Goal: Submit feedback/report problem

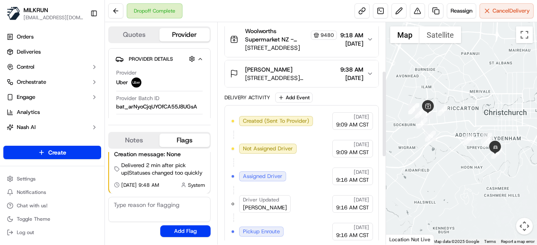
scroll to position [56, 0]
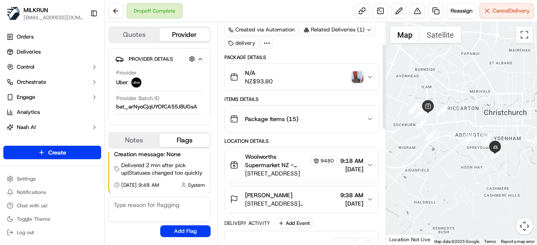
click at [357, 80] on img "button" at bounding box center [357, 77] width 12 height 12
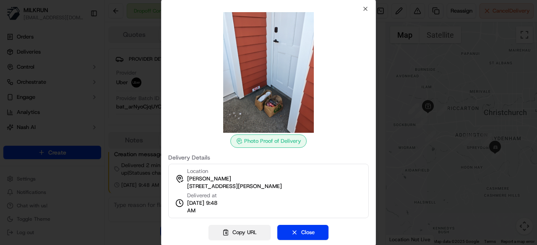
click at [245, 228] on button "Copy URL" at bounding box center [239, 232] width 62 height 15
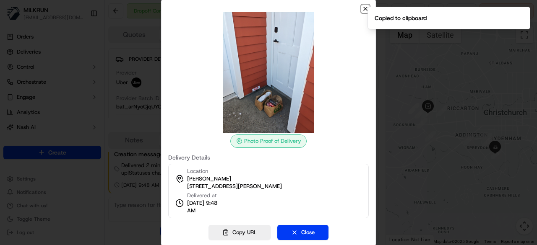
click at [364, 9] on icon "button" at bounding box center [365, 8] width 7 height 7
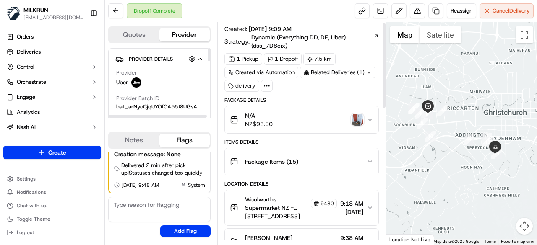
scroll to position [0, 0]
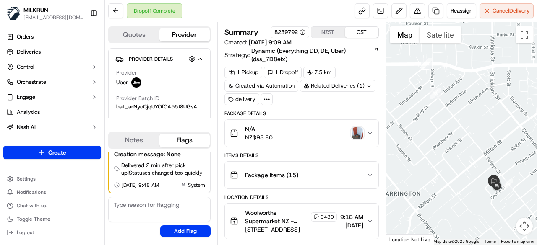
drag, startPoint x: 500, startPoint y: 174, endPoint x: 470, endPoint y: 124, distance: 58.5
click at [470, 124] on div at bounding box center [461, 133] width 151 height 223
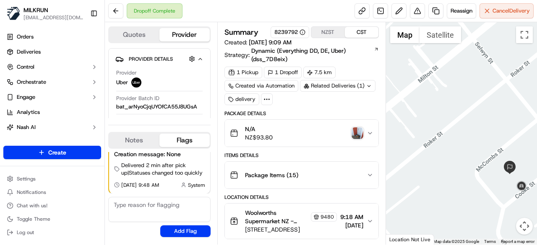
drag, startPoint x: 486, startPoint y: 178, endPoint x: 459, endPoint y: 139, distance: 47.6
click at [459, 139] on div at bounding box center [461, 133] width 151 height 223
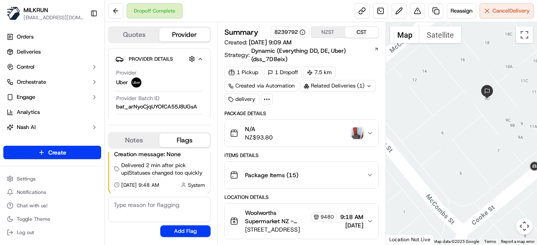
drag, startPoint x: 487, startPoint y: 137, endPoint x: 440, endPoint y: 112, distance: 53.7
click at [440, 116] on div at bounding box center [461, 133] width 151 height 223
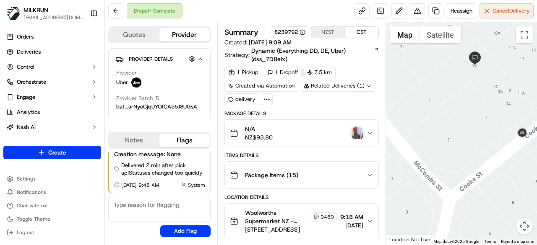
drag, startPoint x: 487, startPoint y: 107, endPoint x: 472, endPoint y: 124, distance: 22.7
click at [472, 124] on div at bounding box center [461, 133] width 151 height 223
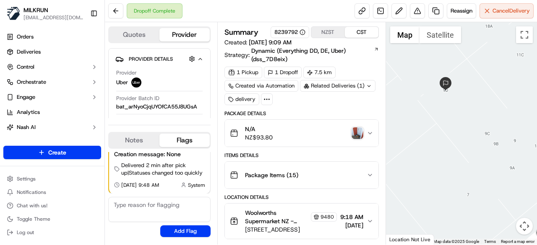
drag, startPoint x: 483, startPoint y: 120, endPoint x: 485, endPoint y: 189, distance: 68.8
click at [485, 189] on div at bounding box center [461, 133] width 151 height 223
drag, startPoint x: 466, startPoint y: 149, endPoint x: 455, endPoint y: 120, distance: 31.4
click at [455, 120] on div at bounding box center [461, 133] width 151 height 223
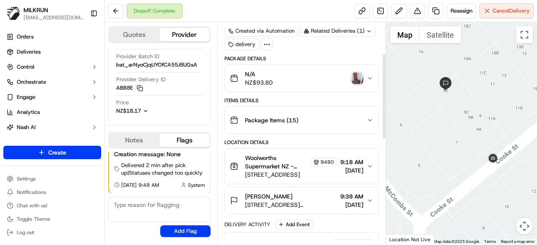
scroll to position [84, 0]
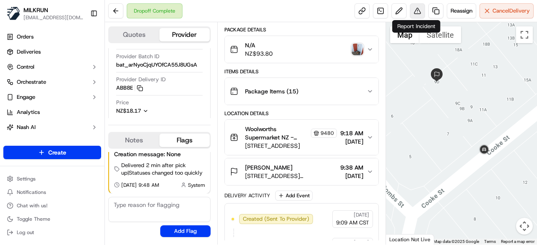
click at [415, 15] on button at bounding box center [417, 10] width 15 height 15
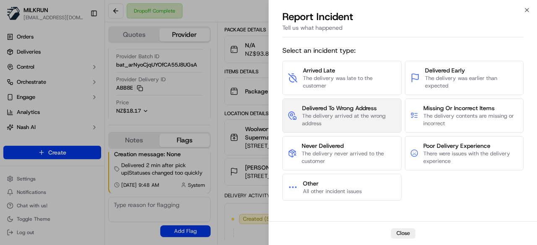
click at [341, 114] on span "The delivery arrived at the wrong address" at bounding box center [349, 119] width 94 height 15
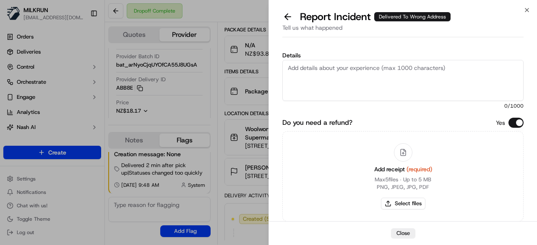
click at [346, 85] on textarea "Details" at bounding box center [402, 80] width 241 height 41
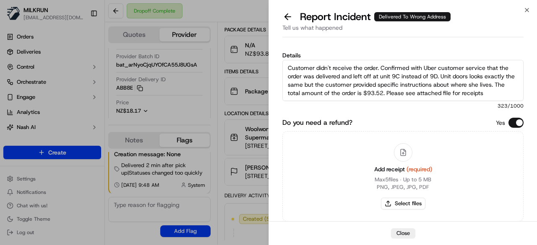
type textarea "Customer didn't receive the order. Confirmed with Uber customer service that th…"
click at [414, 203] on button "Select files" at bounding box center [403, 204] width 44 height 12
type input "C:\fakepath\1.png"
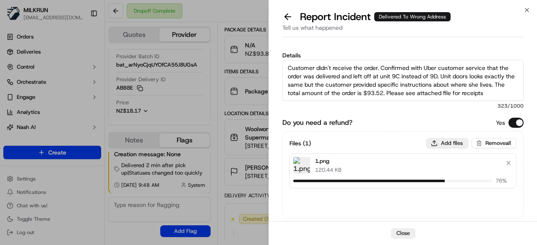
click at [446, 140] on button "Add files" at bounding box center [447, 143] width 42 height 10
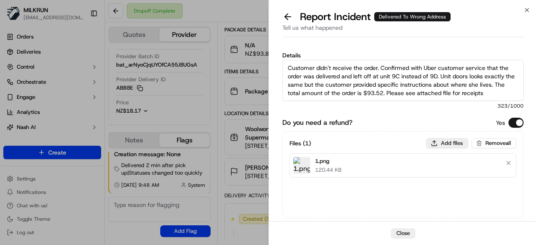
type input "C:\fakepath\2.png"
click at [435, 143] on button "Add files" at bounding box center [447, 143] width 42 height 10
type input "C:\fakepath\3.png"
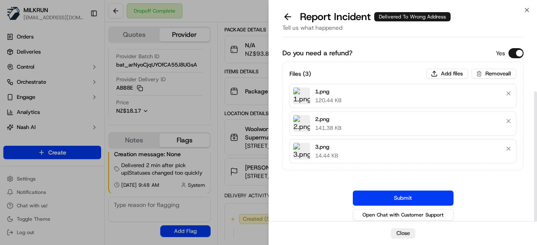
scroll to position [70, 0]
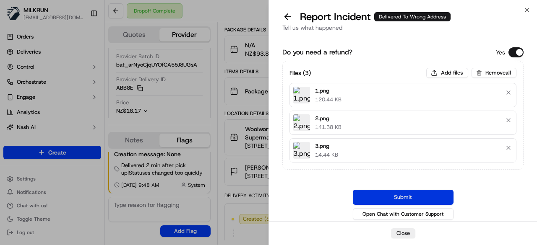
click at [433, 190] on button "Submit" at bounding box center [403, 197] width 101 height 15
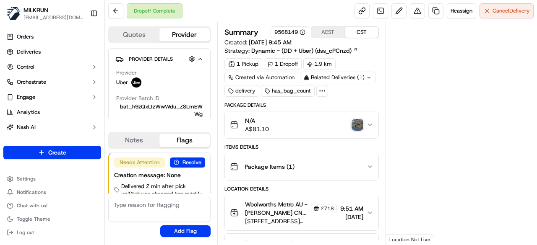
scroll to position [21, 0]
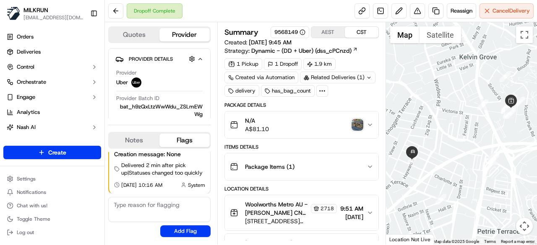
click at [355, 120] on img "button" at bounding box center [357, 125] width 12 height 12
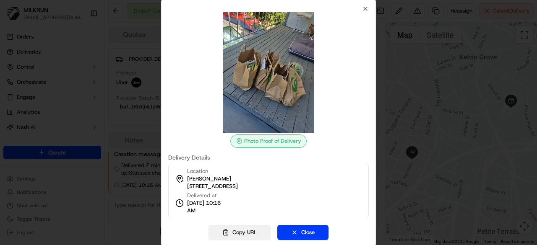
click at [237, 233] on button "Copy URL" at bounding box center [239, 232] width 62 height 15
click at [292, 229] on button "Close" at bounding box center [302, 232] width 51 height 15
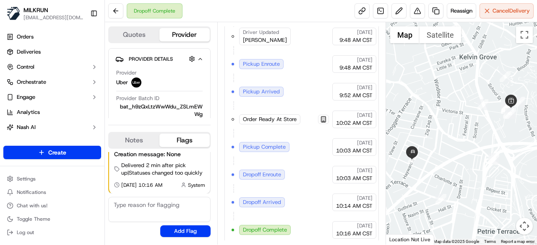
scroll to position [174, 0]
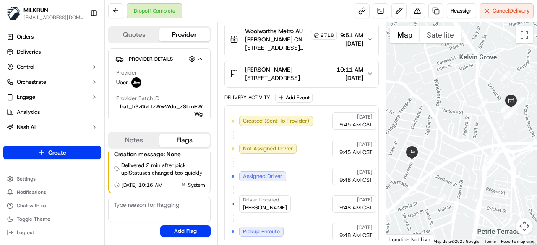
click at [370, 71] on icon "button" at bounding box center [370, 73] width 7 height 7
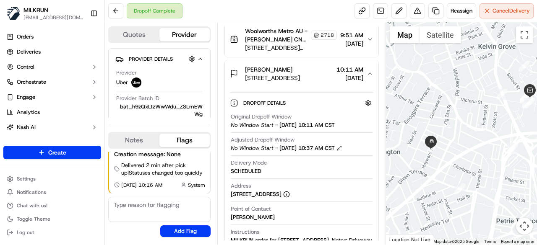
drag, startPoint x: 436, startPoint y: 157, endPoint x: 458, endPoint y: 144, distance: 25.9
click at [458, 144] on div at bounding box center [461, 133] width 151 height 223
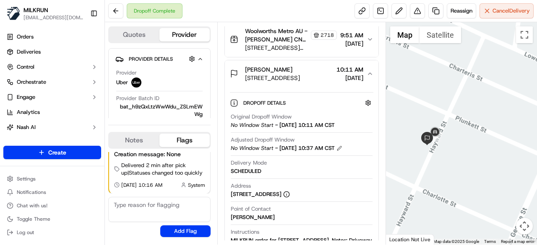
drag, startPoint x: 440, startPoint y: 155, endPoint x: 461, endPoint y: 187, distance: 38.2
click at [461, 187] on div at bounding box center [461, 133] width 151 height 223
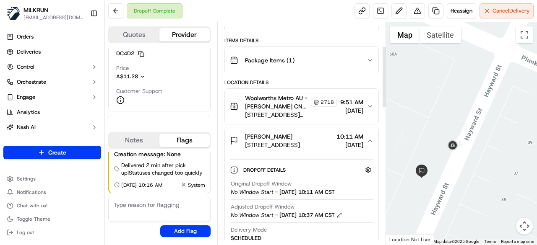
scroll to position [0, 0]
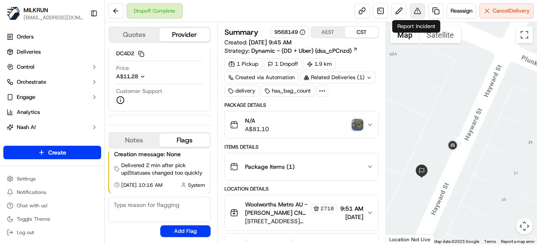
click at [418, 13] on button at bounding box center [417, 10] width 15 height 15
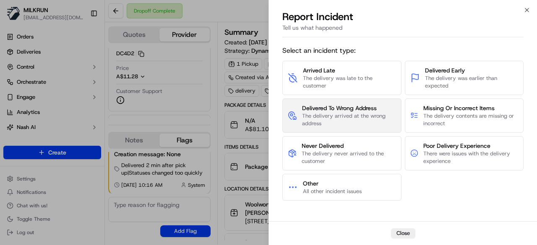
click at [364, 115] on span "The delivery arrived at the wrong address" at bounding box center [349, 119] width 94 height 15
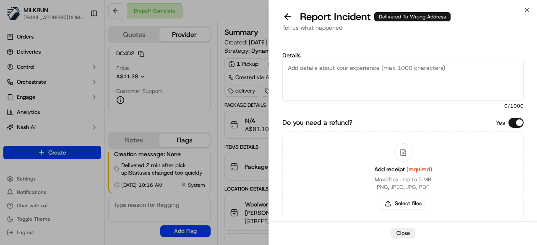
click at [380, 80] on textarea "Details" at bounding box center [402, 80] width 241 height 41
paste textarea "The customer didn't receive the order. As per the photo uploaded by the driver,…"
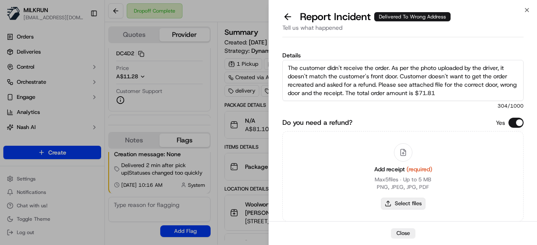
type textarea "The customer didn't receive the order. As per the photo uploaded by the driver,…"
click at [418, 198] on button "Select files" at bounding box center [403, 204] width 44 height 12
type input "C:\fakepath\correct door.jpeg"
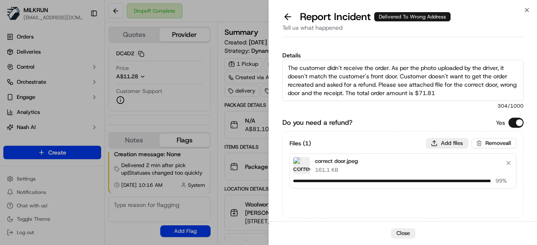
click at [449, 143] on button "Add files" at bounding box center [447, 143] width 42 height 10
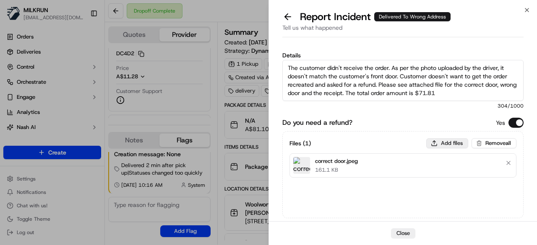
type input "C:\fakepath\uploaded by driver.jpeg"
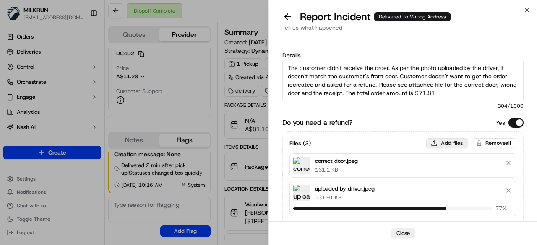
click at [441, 142] on button "Add files" at bounding box center [447, 143] width 42 height 10
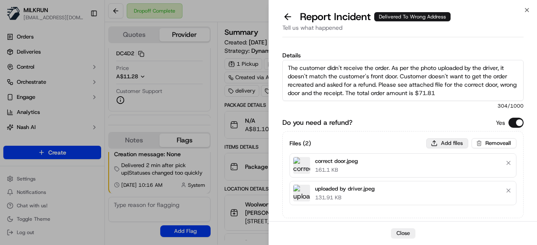
type input "C:\fakepath\1.png"
click at [447, 140] on button "Add files" at bounding box center [447, 143] width 42 height 10
type input "C:\fakepath\2.png"
click at [442, 143] on button "Add files" at bounding box center [447, 143] width 42 height 10
type input "C:\fakepath\3.png"
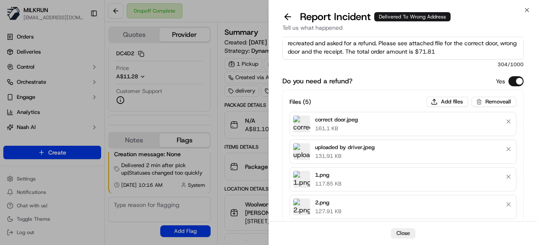
scroll to position [125, 0]
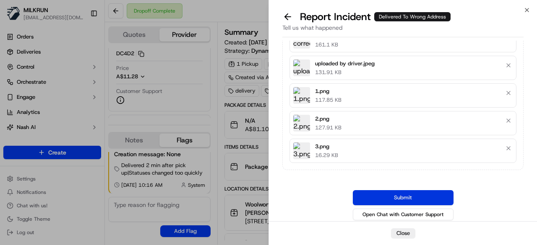
click at [402, 192] on button "Submit" at bounding box center [403, 197] width 101 height 15
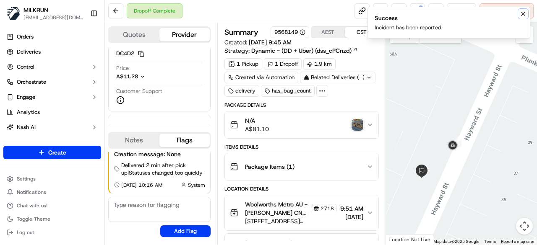
click at [521, 13] on icon "Notifications (F8)" at bounding box center [523, 13] width 7 height 7
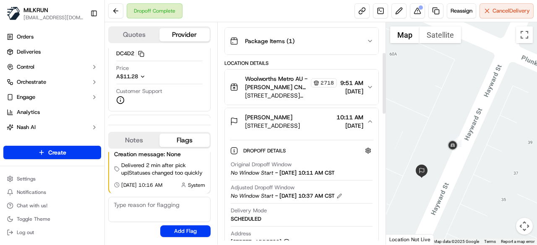
scroll to position [210, 0]
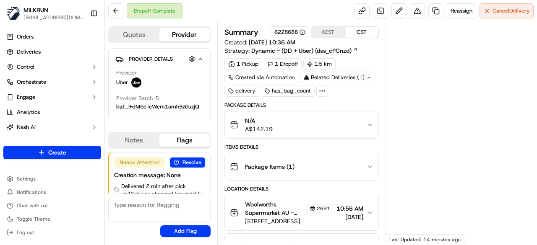
scroll to position [21, 0]
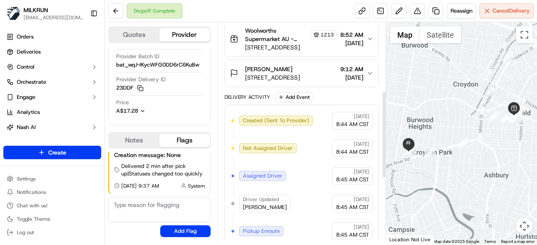
scroll to position [174, 0]
click at [414, 11] on button at bounding box center [417, 10] width 15 height 15
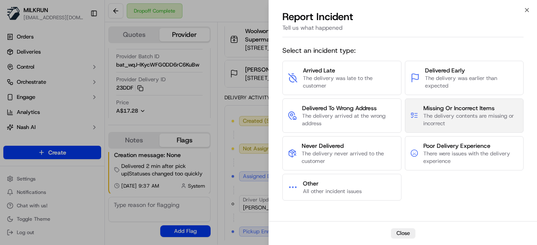
click at [436, 114] on span "The delivery contents are missing or incorrect" at bounding box center [470, 119] width 95 height 15
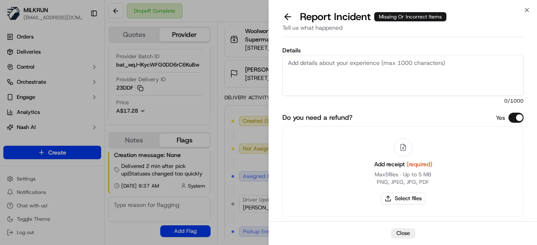
click at [378, 71] on textarea "Details" at bounding box center [402, 75] width 241 height 41
paste textarea "The customer was missing 3 items. Confirmed that it was already supplied to the…"
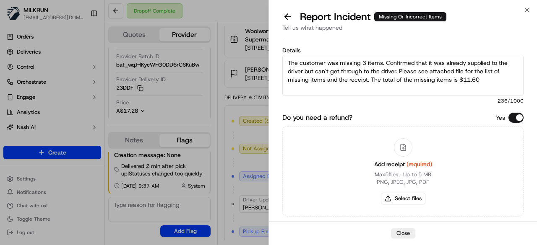
drag, startPoint x: 364, startPoint y: 61, endPoint x: 364, endPoint y: 79, distance: 18.5
click at [364, 63] on textarea "The customer was missing 3 items. Confirmed that it was already supplied to the…" at bounding box center [402, 75] width 241 height 41
type textarea "The customer was missing 2 items. Confirmed that it was already supplied to the…"
click at [403, 199] on button "Select files" at bounding box center [403, 199] width 44 height 12
type input "C:\fakepath\missing items.png"
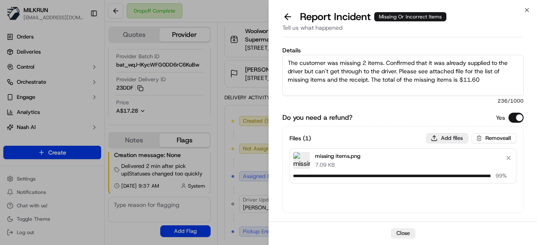
click at [441, 140] on button "Add files" at bounding box center [447, 138] width 42 height 10
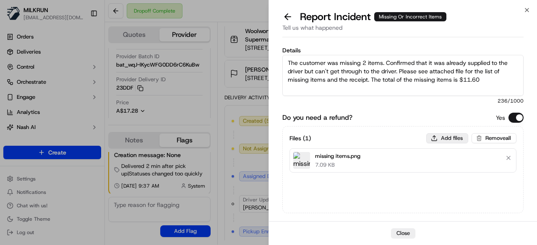
type input "C:\fakepath\1.png"
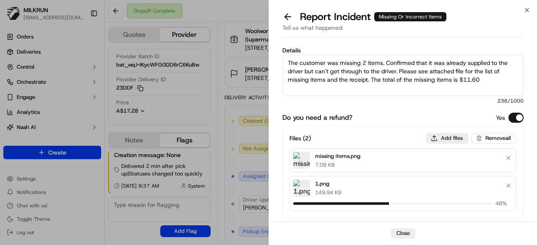
click at [449, 136] on button "Add files" at bounding box center [447, 138] width 42 height 10
type input "C:\fakepath\2.png"
click at [447, 139] on button "Add files" at bounding box center [447, 138] width 42 height 10
type input "C:\fakepath\3.png"
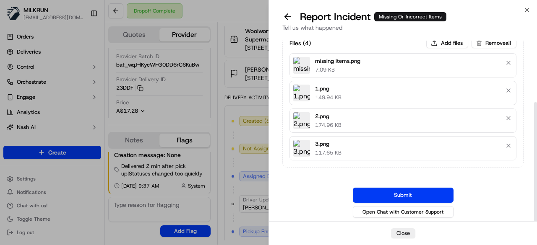
scroll to position [93, 0]
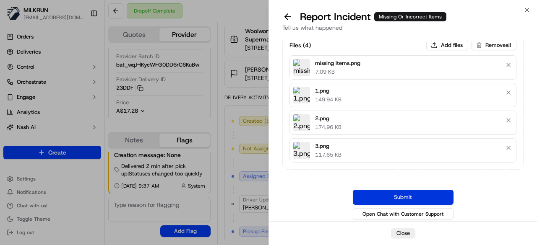
click at [411, 190] on button "Submit" at bounding box center [403, 197] width 101 height 15
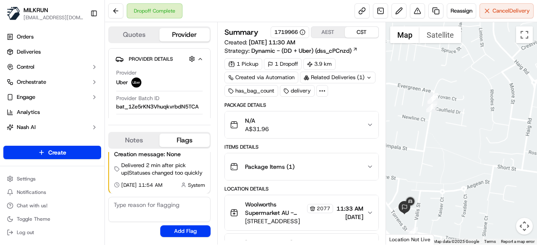
drag, startPoint x: 424, startPoint y: 194, endPoint x: 495, endPoint y: 99, distance: 118.7
click at [495, 100] on div at bounding box center [461, 133] width 151 height 223
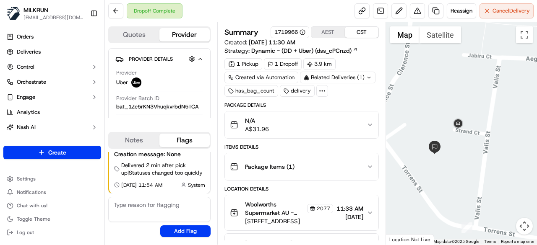
drag, startPoint x: 473, startPoint y: 121, endPoint x: 452, endPoint y: 201, distance: 82.4
click at [452, 201] on div at bounding box center [461, 133] width 151 height 223
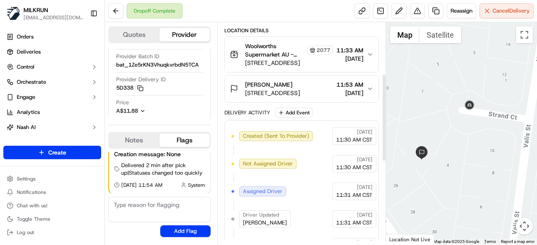
scroll to position [132, 0]
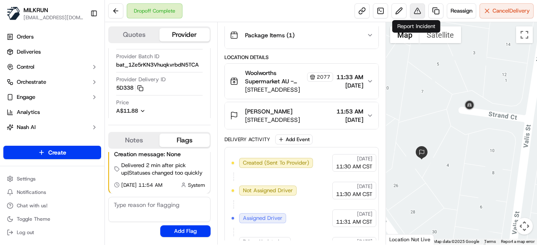
click at [420, 13] on button at bounding box center [417, 10] width 15 height 15
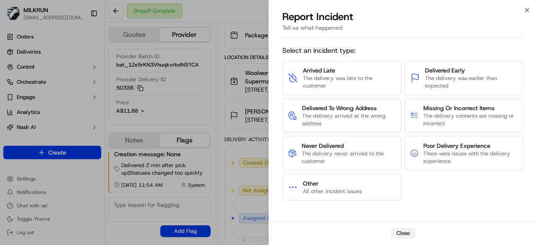
click at [395, 233] on button "Close" at bounding box center [403, 234] width 24 height 10
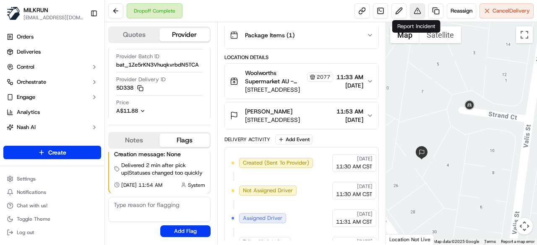
click at [419, 11] on button at bounding box center [417, 10] width 15 height 15
click at [417, 12] on button at bounding box center [417, 10] width 15 height 15
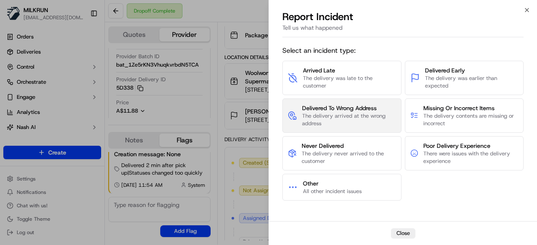
click at [331, 119] on span "The delivery arrived at the wrong address" at bounding box center [349, 119] width 94 height 15
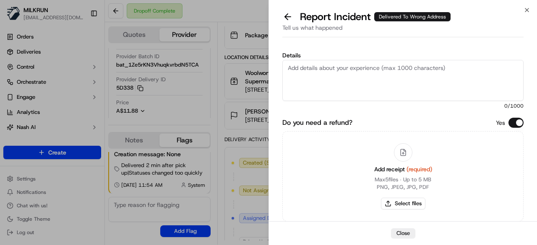
click at [316, 85] on textarea "Details" at bounding box center [402, 80] width 241 height 41
paste textarea "The customer didn't receive the order. Confirmed with Uber customer service tha…"
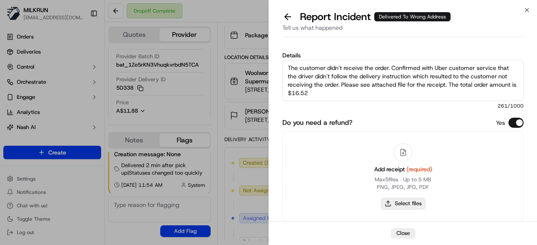
type textarea "The customer didn't receive the order. Confirmed with Uber customer service tha…"
click at [404, 205] on button "Select files" at bounding box center [403, 204] width 44 height 12
type input "C:\fakepath\1.png"
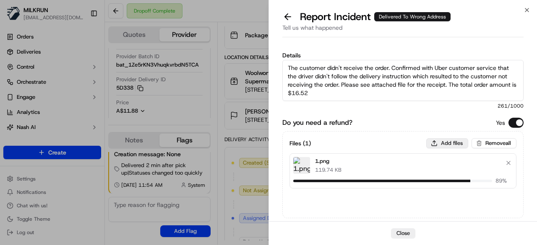
click at [454, 140] on button "Add files" at bounding box center [447, 143] width 42 height 10
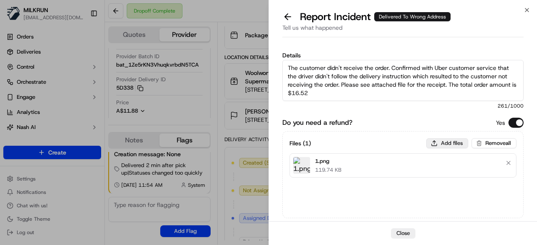
type input "C:\fakepath\2.png"
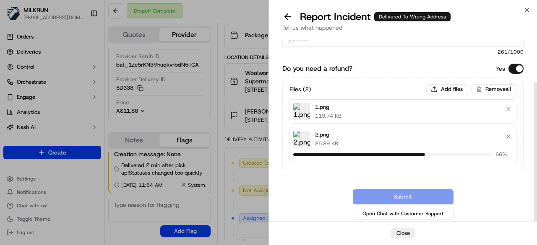
scroll to position [50, 0]
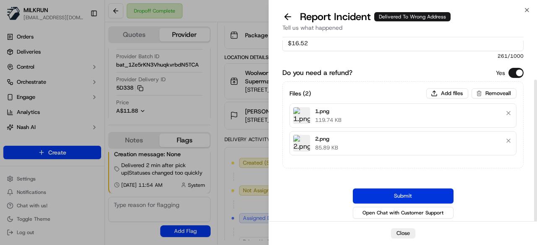
click at [424, 192] on button "Submit" at bounding box center [403, 196] width 101 height 15
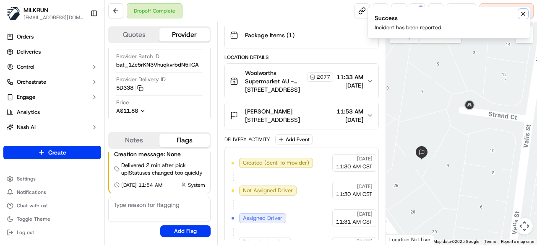
click at [522, 13] on icon "Notifications (F8)" at bounding box center [523, 13] width 7 height 7
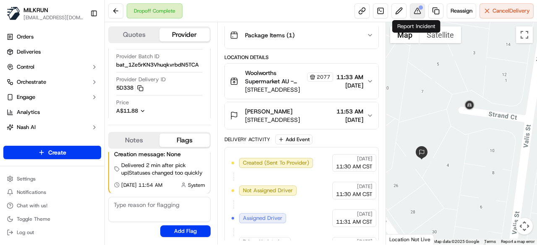
click at [414, 10] on button at bounding box center [417, 10] width 15 height 15
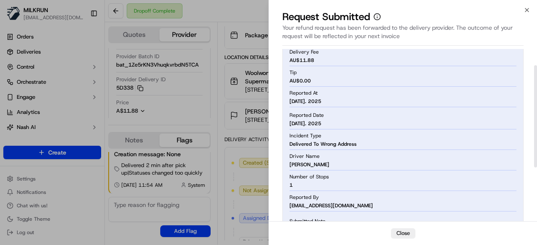
scroll to position [0, 0]
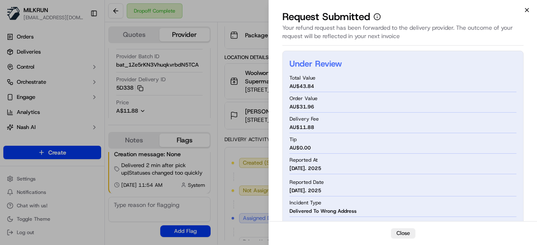
click at [527, 11] on icon "button" at bounding box center [526, 10] width 7 height 7
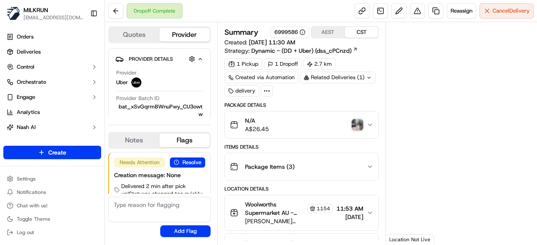
scroll to position [21, 0]
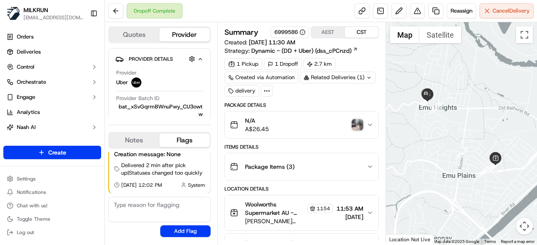
click at [357, 127] on img "button" at bounding box center [357, 125] width 12 height 12
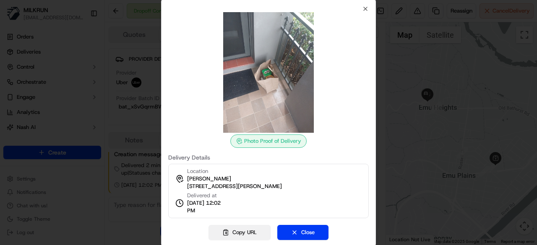
click at [246, 233] on button "Copy URL" at bounding box center [239, 232] width 62 height 15
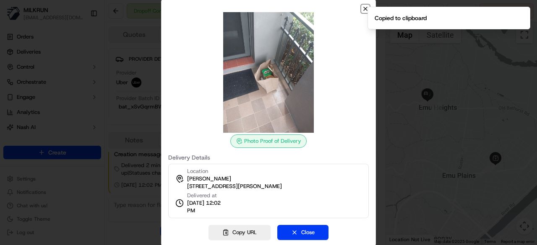
click at [364, 8] on icon "button" at bounding box center [365, 8] width 7 height 7
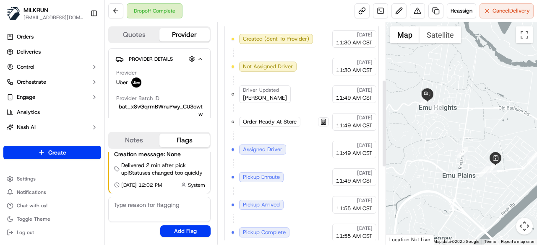
scroll to position [341, 0]
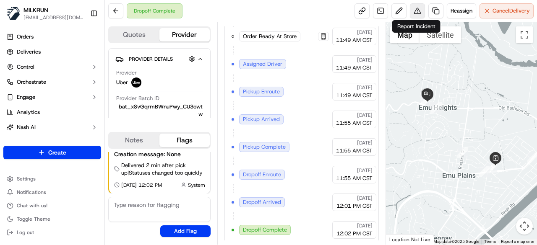
click at [416, 13] on button at bounding box center [417, 10] width 15 height 15
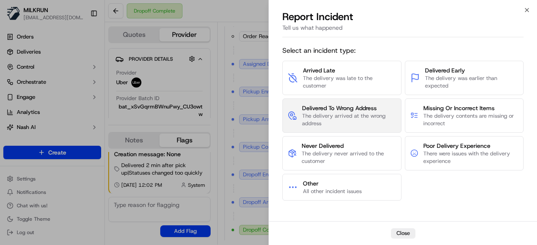
click at [342, 117] on span "The delivery arrived at the wrong address" at bounding box center [349, 119] width 94 height 15
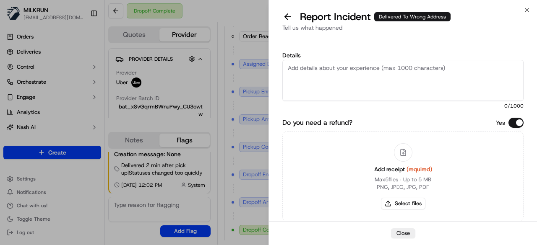
click at [347, 82] on textarea "Details" at bounding box center [402, 80] width 241 height 41
paste textarea "Confirmed with Uber customer service that this driver was doing a batch deliver…"
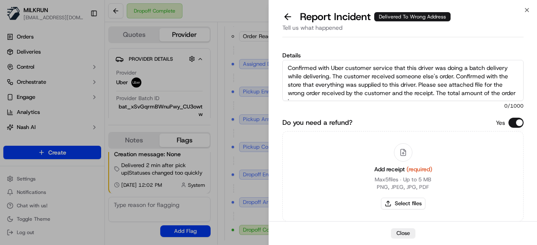
scroll to position [5, 0]
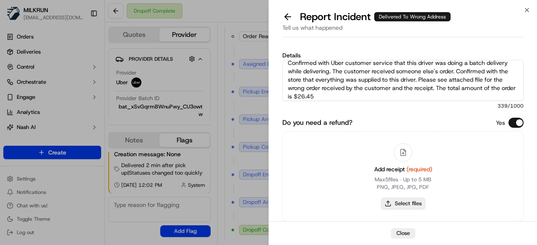
type textarea "Confirmed with Uber customer service that this driver was doing a batch deliver…"
click at [413, 200] on button "Select files" at bounding box center [403, 204] width 44 height 12
type input "C:\fakepath\correct front door.png"
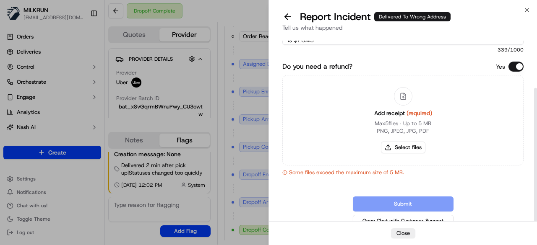
scroll to position [64, 0]
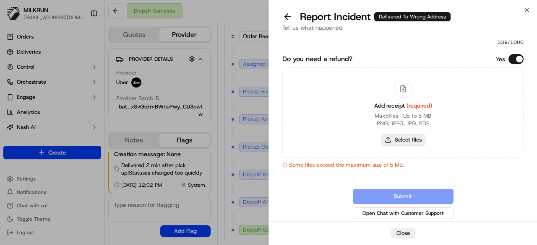
click at [411, 142] on button "Select files" at bounding box center [403, 140] width 44 height 12
type input "C:\fakepath\uploaded by driver.jpeg"
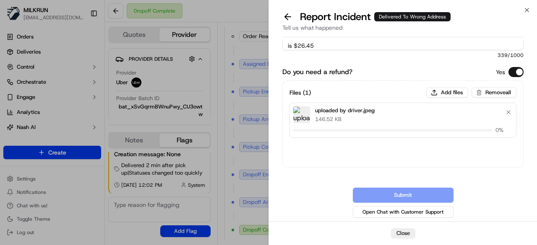
scroll to position [50, 0]
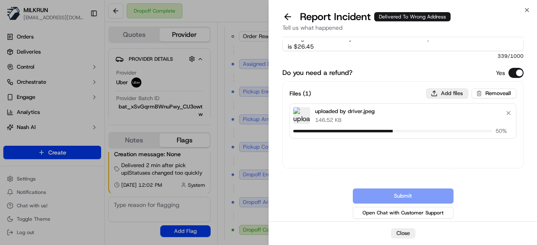
click at [450, 90] on button "Add files" at bounding box center [447, 93] width 42 height 10
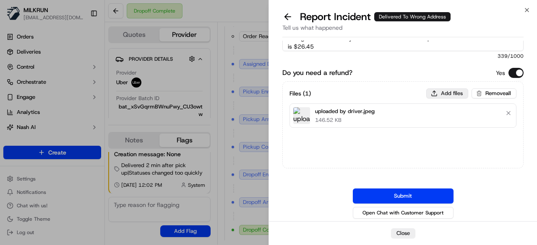
type input "C:\fakepath\1.png"
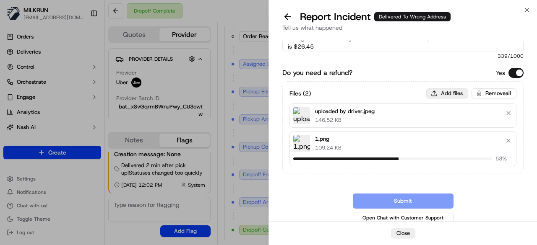
click at [444, 90] on button "Add files" at bounding box center [447, 93] width 42 height 10
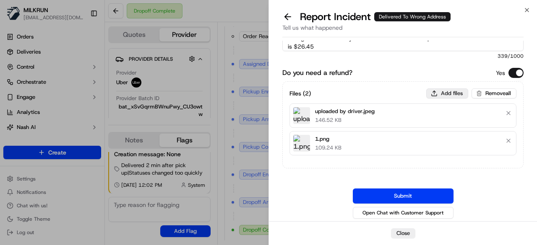
type input "C:\fakepath\2.png"
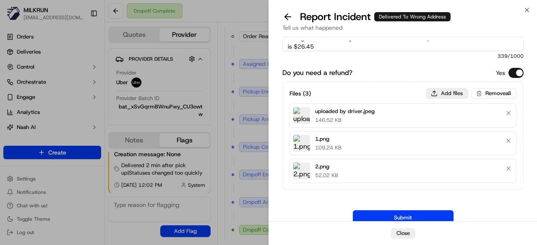
click at [441, 94] on button "Add files" at bounding box center [447, 93] width 42 height 10
type input "C:\fakepath\correct front door.png"
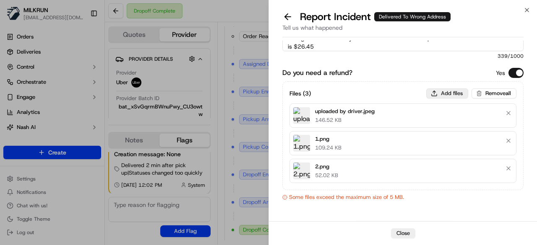
click at [448, 93] on button "Add files" at bounding box center [447, 93] width 42 height 10
type input "C:\fakepath\correct door.png"
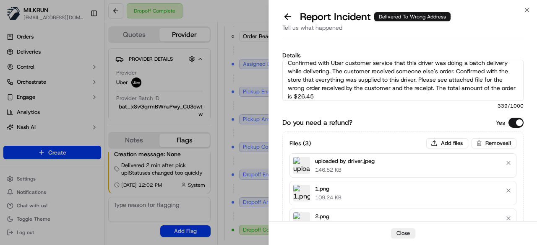
scroll to position [0, 0]
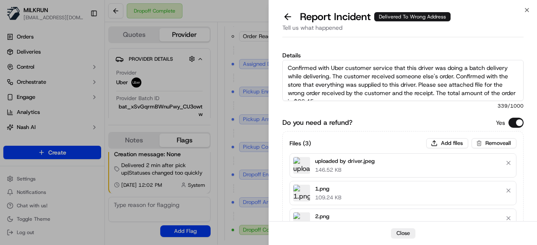
click at [439, 83] on textarea "Confirmed with Uber customer service that this driver was doing a batch deliver…" at bounding box center [402, 80] width 241 height 41
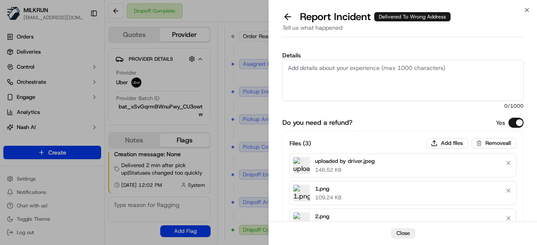
drag, startPoint x: 65, startPoint y: 175, endPoint x: 76, endPoint y: 170, distance: 11.6
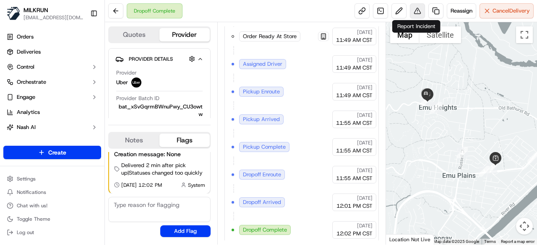
click at [419, 7] on button at bounding box center [417, 10] width 15 height 15
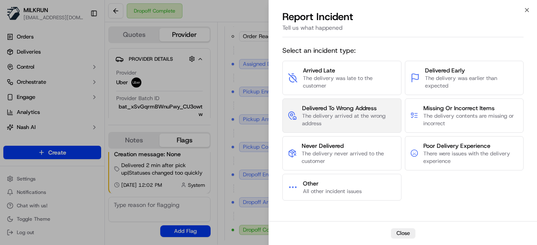
click at [371, 120] on span "The delivery arrived at the wrong address" at bounding box center [349, 119] width 94 height 15
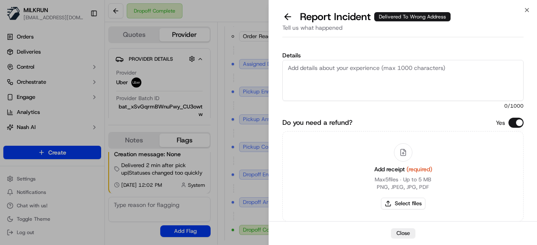
click at [336, 70] on textarea "Details" at bounding box center [402, 80] width 241 height 41
paste textarea "The customer didn't receive the order. As per the photo uploaded by the driver,…"
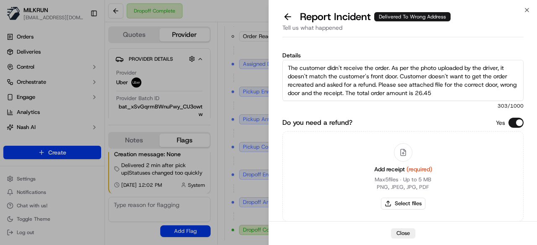
click at [416, 92] on textarea "The customer didn't receive the order. As per the photo uploaded by the driver,…" at bounding box center [402, 80] width 241 height 41
drag, startPoint x: 501, startPoint y: 85, endPoint x: 465, endPoint y: 86, distance: 36.5
click at [465, 86] on textarea "The customer didn't receive the order. As per the photo uploaded by the driver,…" at bounding box center [402, 80] width 241 height 41
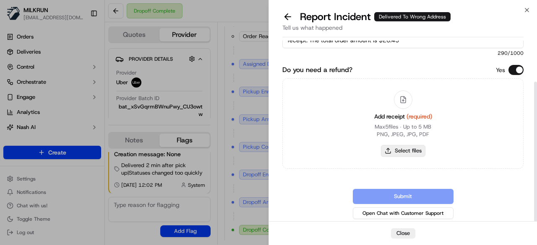
type textarea "The customer didn't receive the order. As per the photo uploaded by the driver,…"
click at [409, 148] on button "Select files" at bounding box center [403, 151] width 44 height 12
type input "C:\fakepath\uploaded by driver.jpeg"
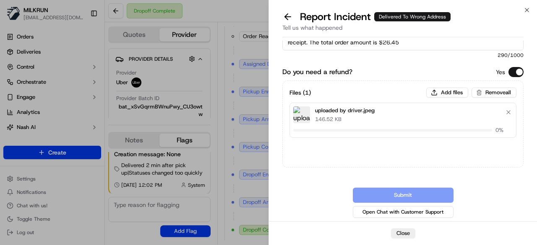
scroll to position [50, 0]
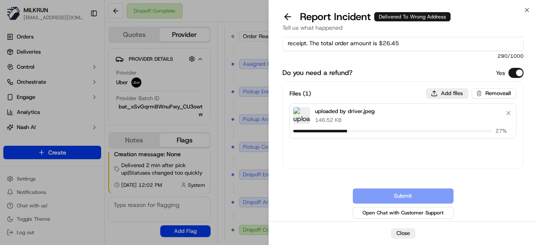
click at [449, 88] on div "Files ( 1 ) Add files Remove all uploaded by driver.jpeg 146.52 KB 27 %" at bounding box center [402, 124] width 241 height 87
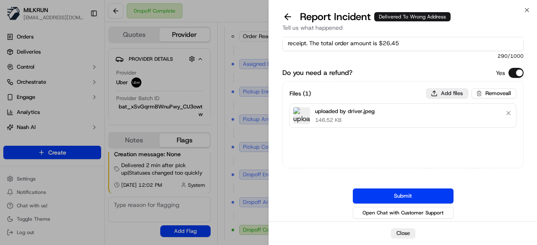
click at [432, 95] on button "Add files" at bounding box center [447, 93] width 42 height 10
type input "C:\fakepath\1.png"
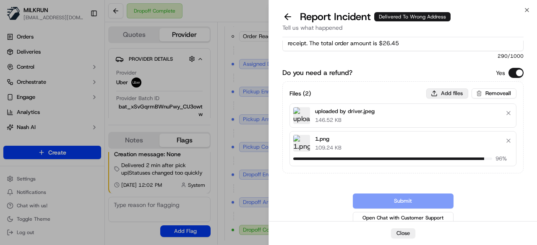
click at [455, 91] on button "Add files" at bounding box center [447, 93] width 42 height 10
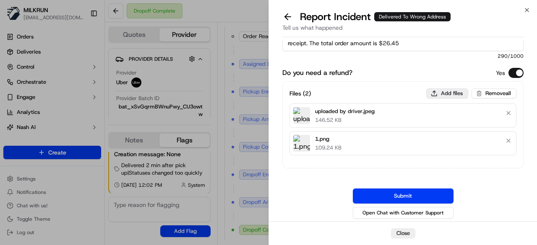
type input "C:\fakepath\2.png"
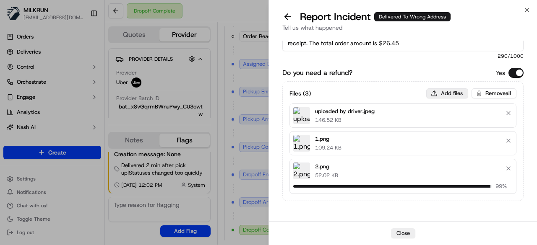
scroll to position [70, 0]
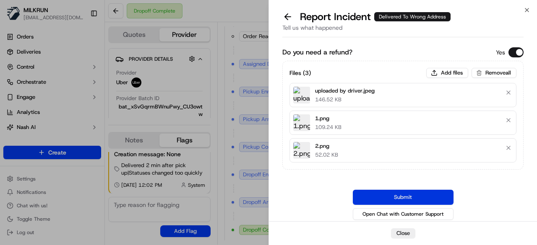
click at [427, 193] on button "Submit" at bounding box center [403, 197] width 101 height 15
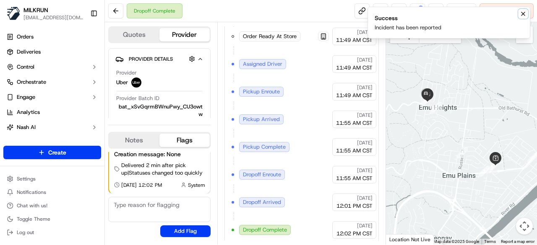
click at [521, 13] on icon "Notifications (F8)" at bounding box center [523, 13] width 7 height 7
